Goal: Information Seeking & Learning: Learn about a topic

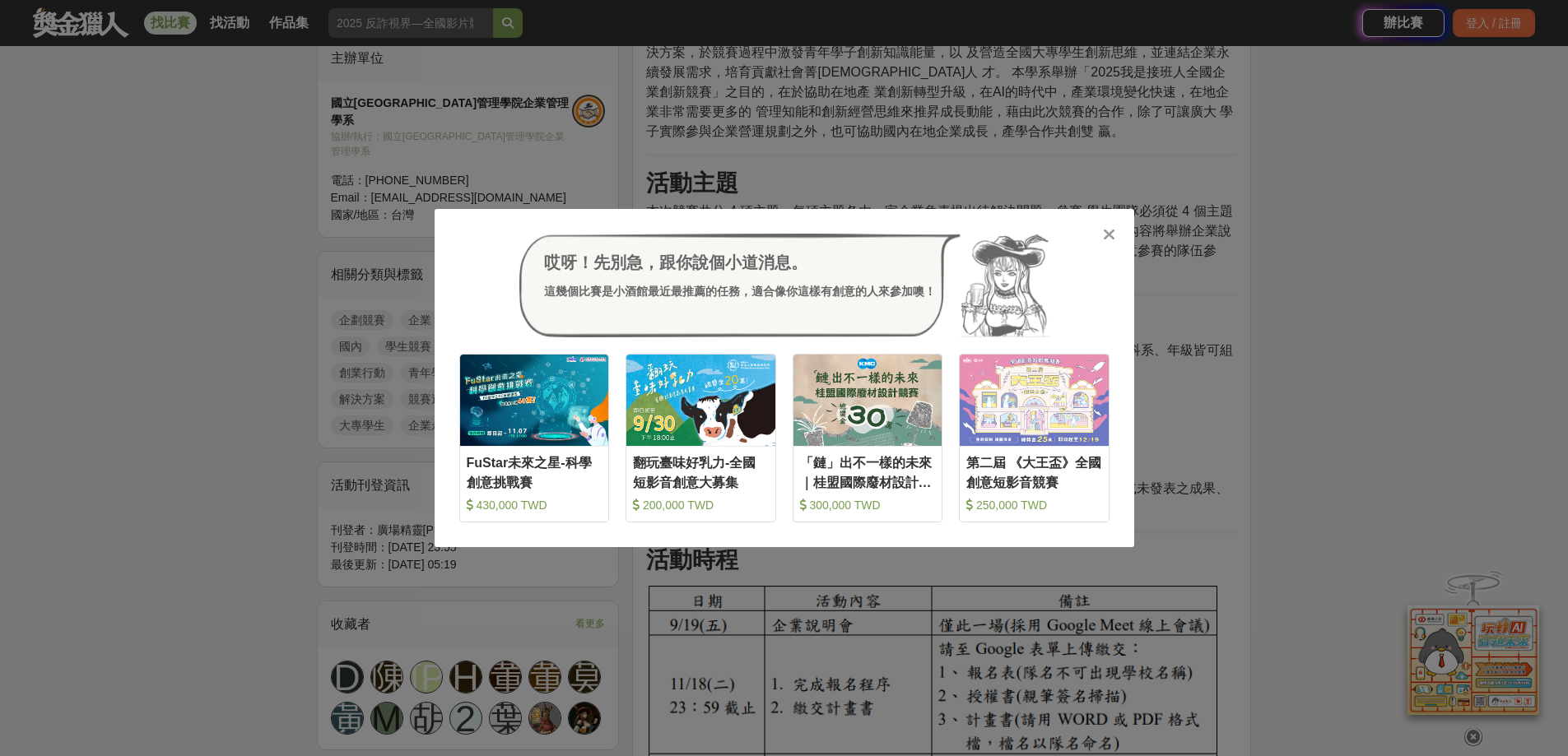
click at [1115, 236] on div at bounding box center [1110, 233] width 17 height 17
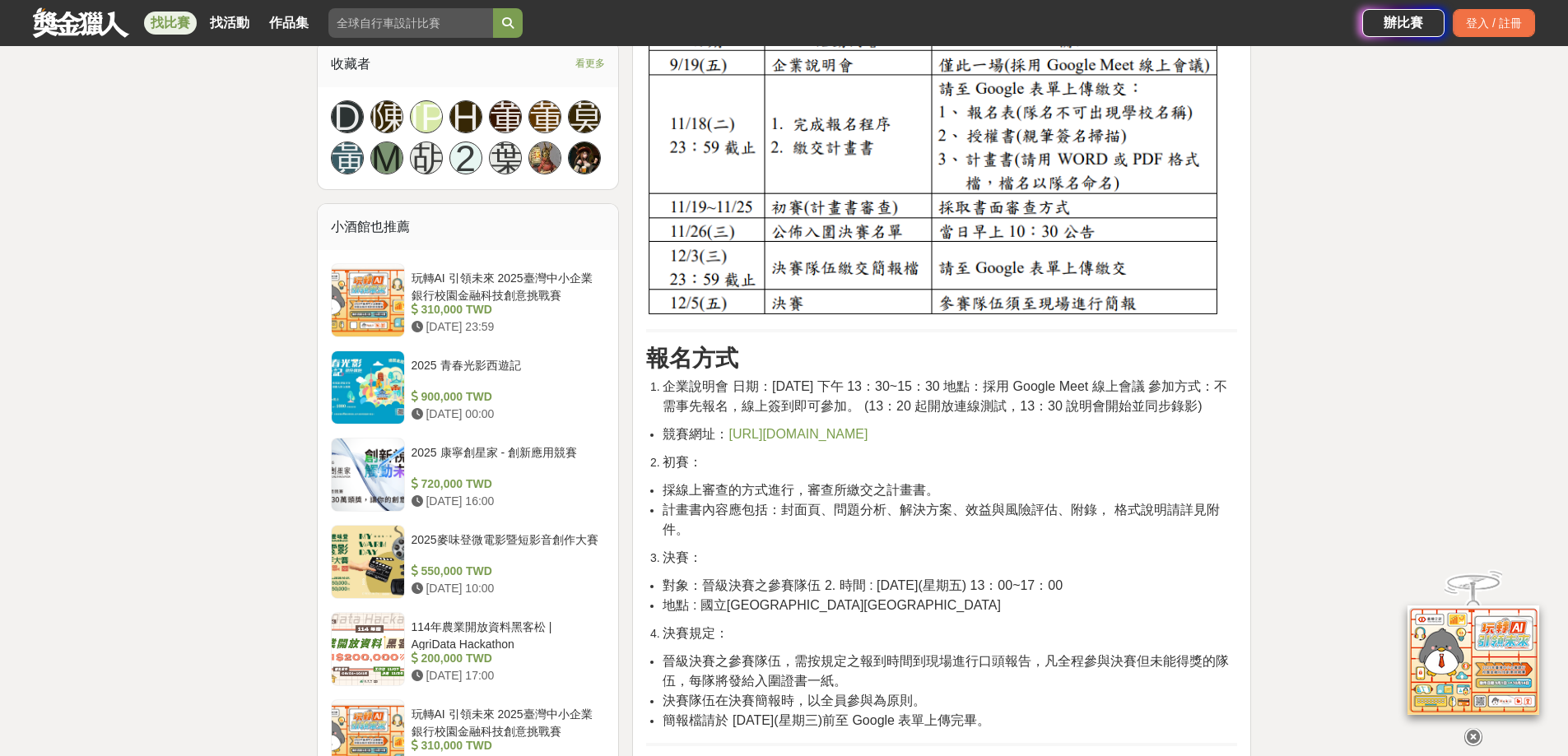
scroll to position [1070, 0]
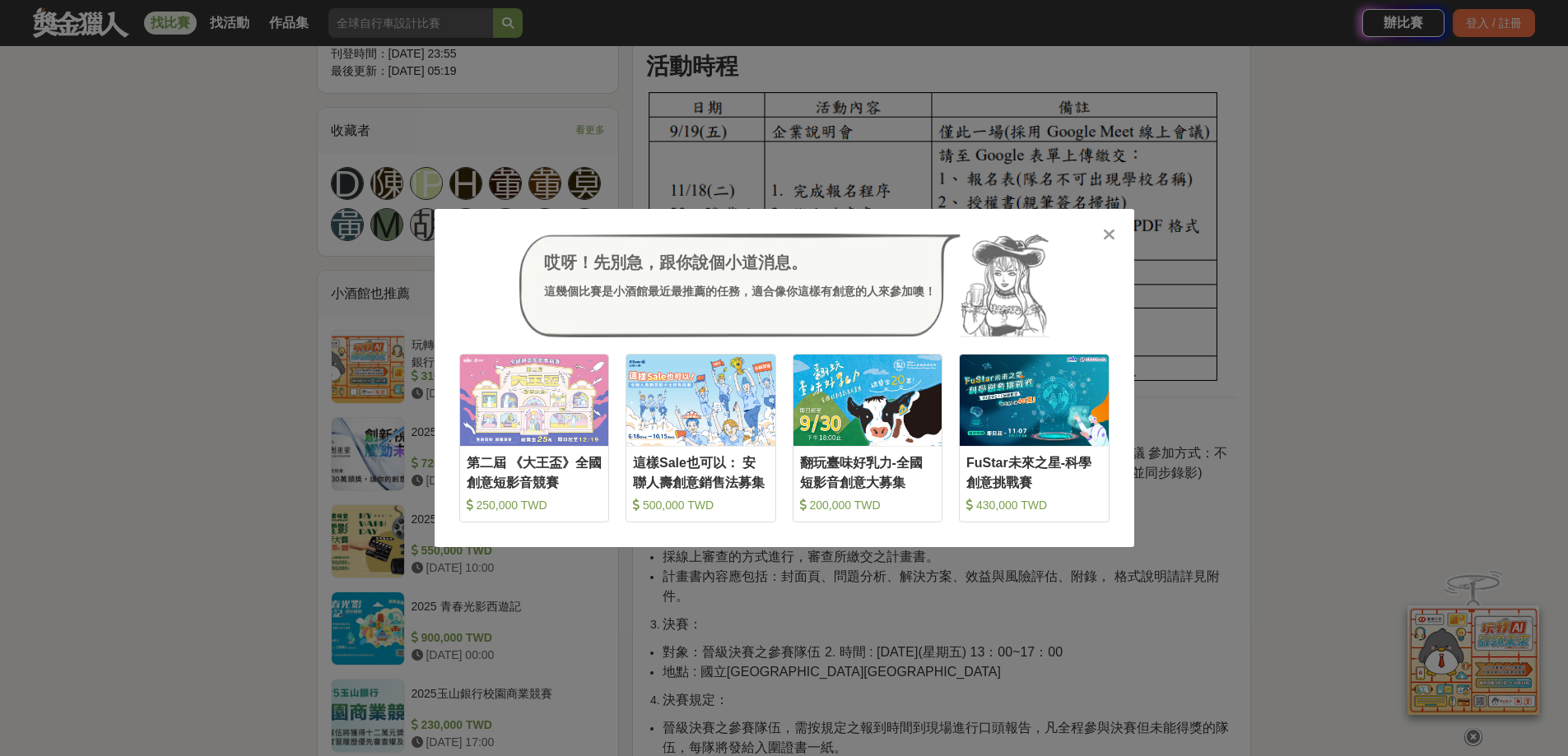
click at [1107, 237] on icon at bounding box center [1109, 234] width 12 height 17
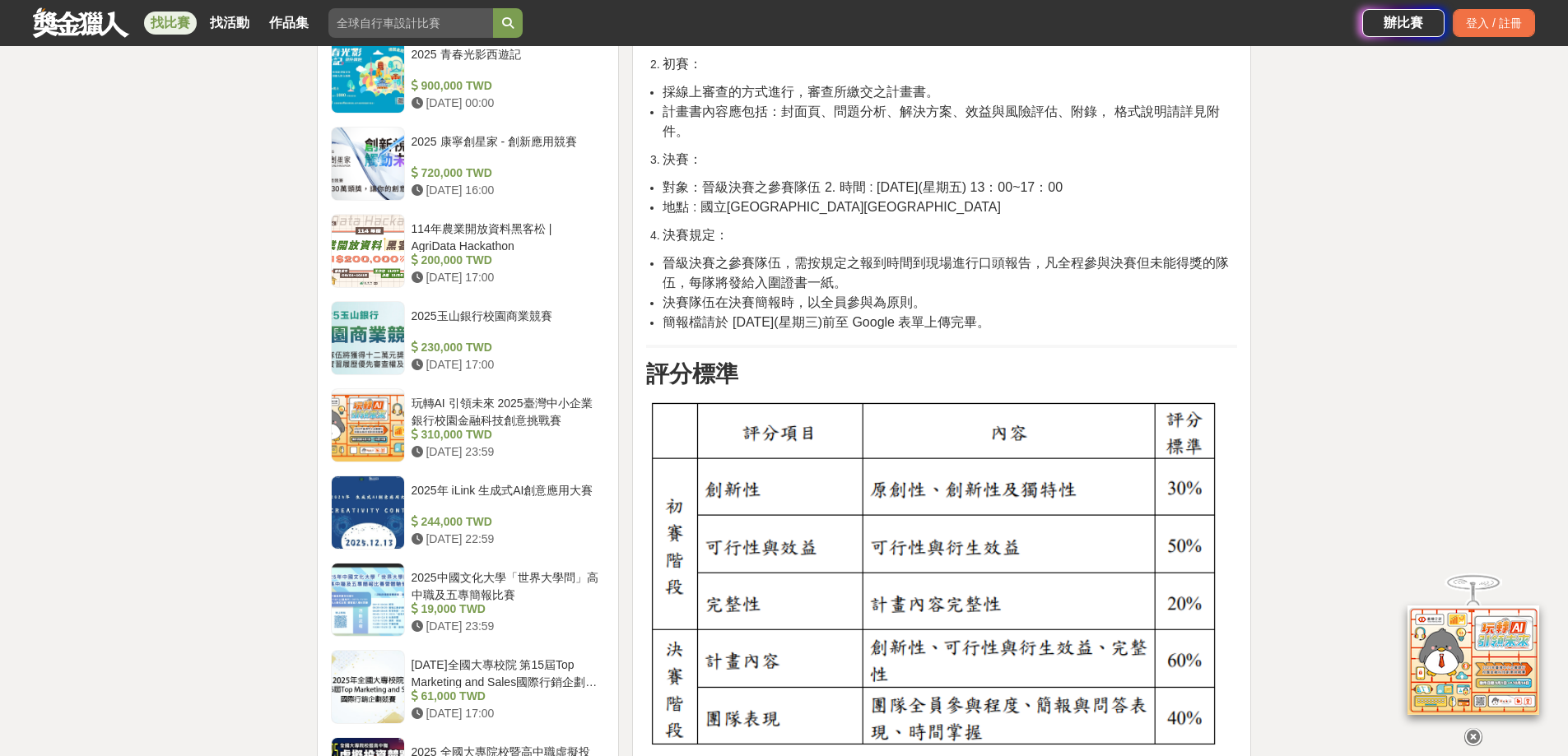
scroll to position [1564, 0]
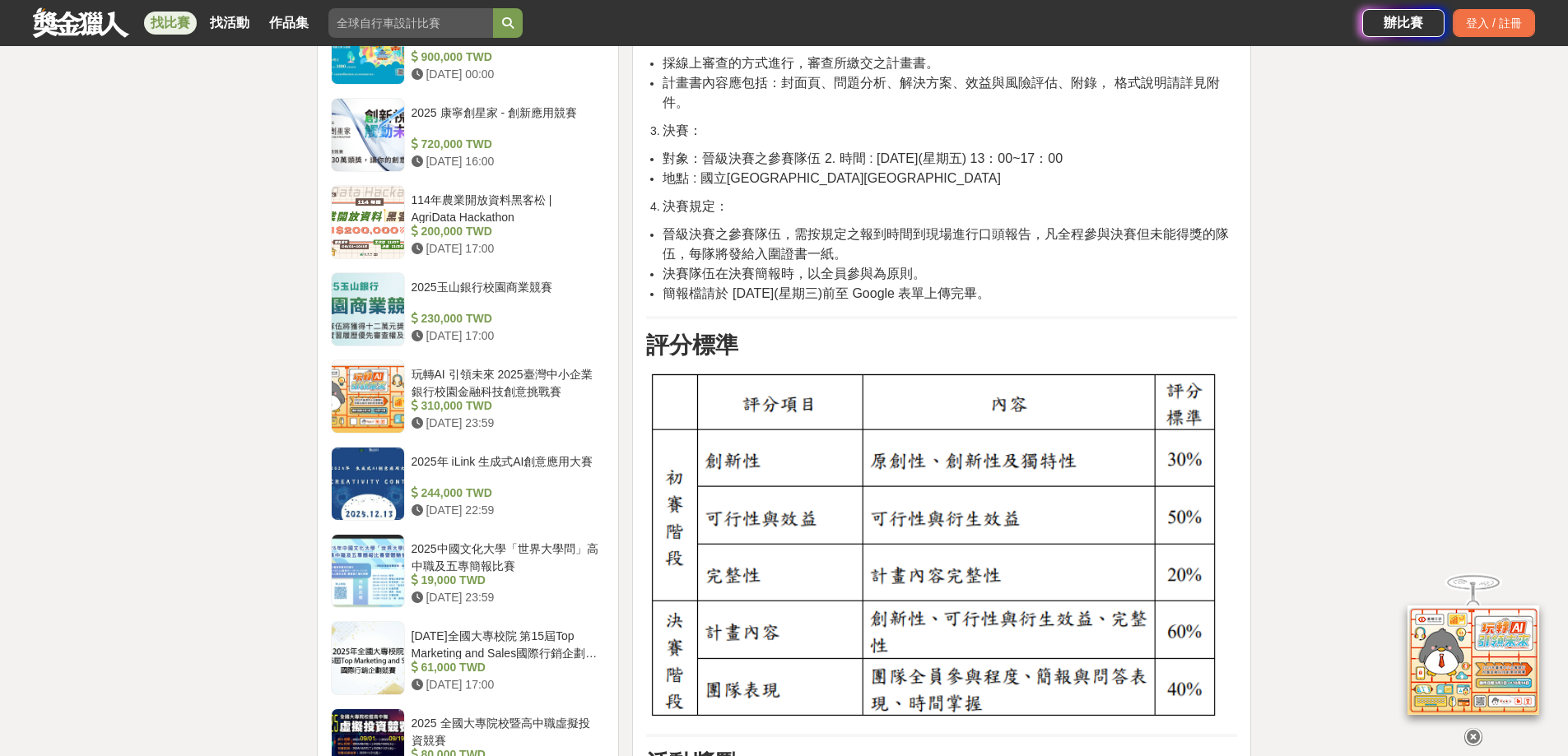
click at [1206, 284] on li "決賽隊伍在決賽簡報時，以全員參與為原則。" at bounding box center [950, 274] width 575 height 19
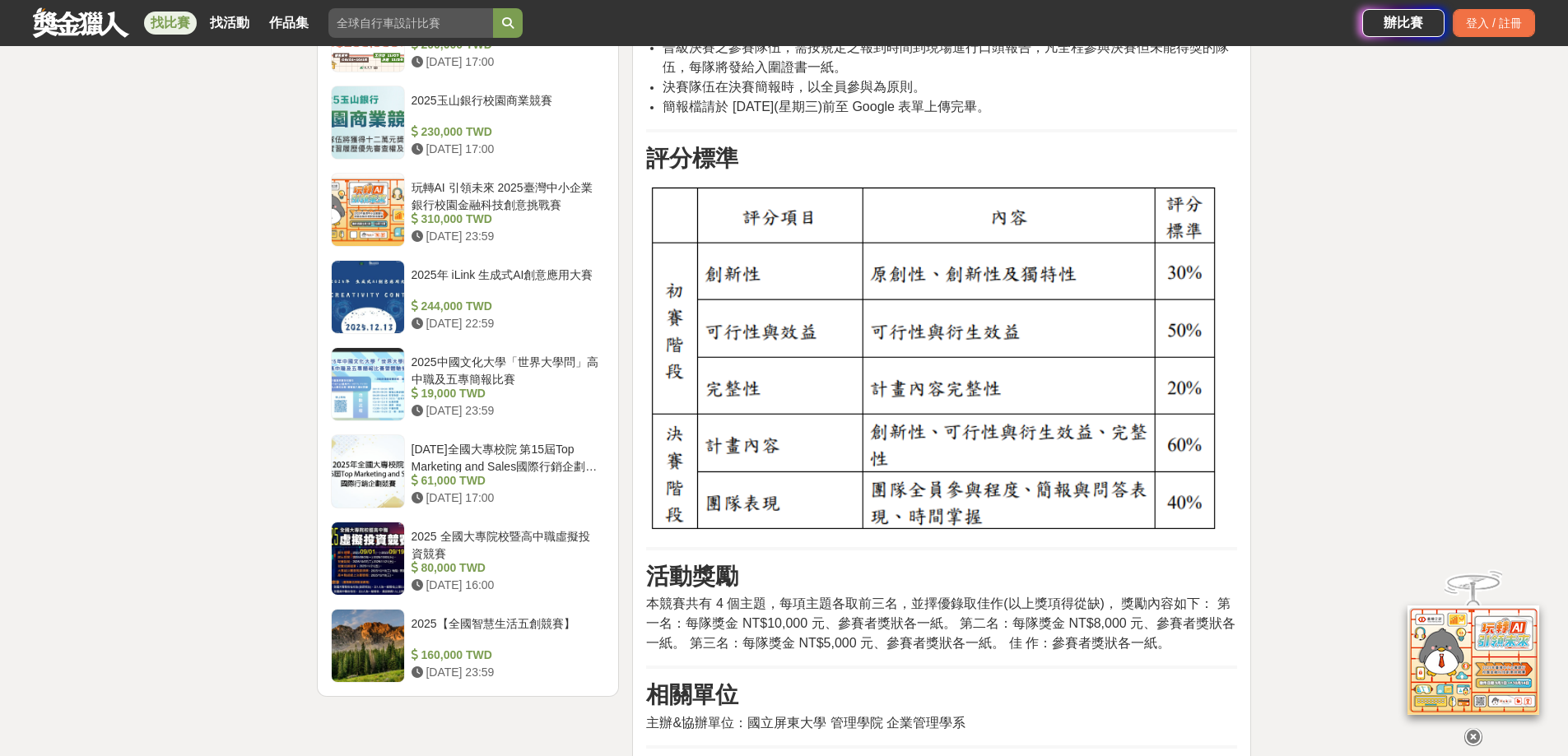
scroll to position [1811, 0]
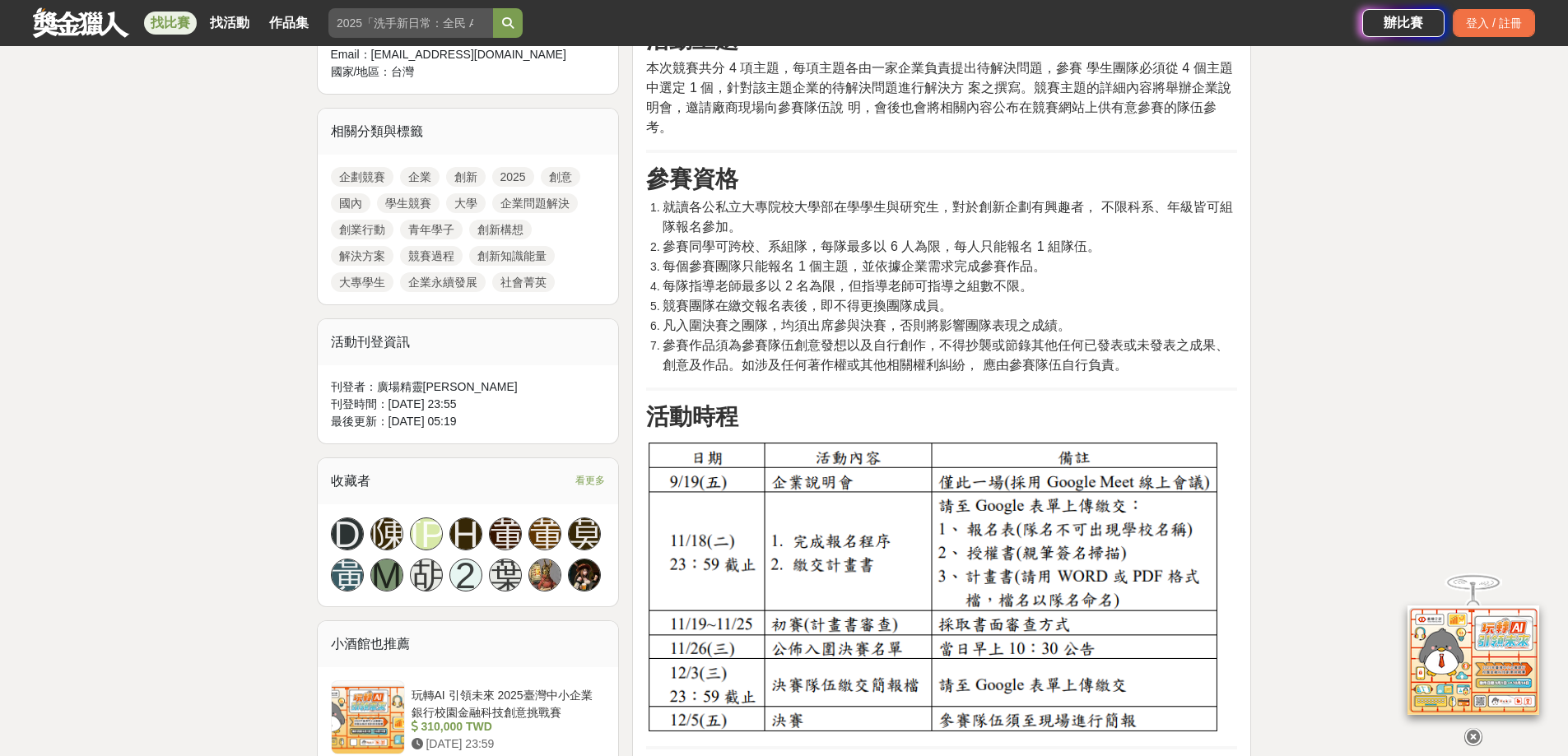
scroll to position [823, 0]
